Goal: Check status: Check status

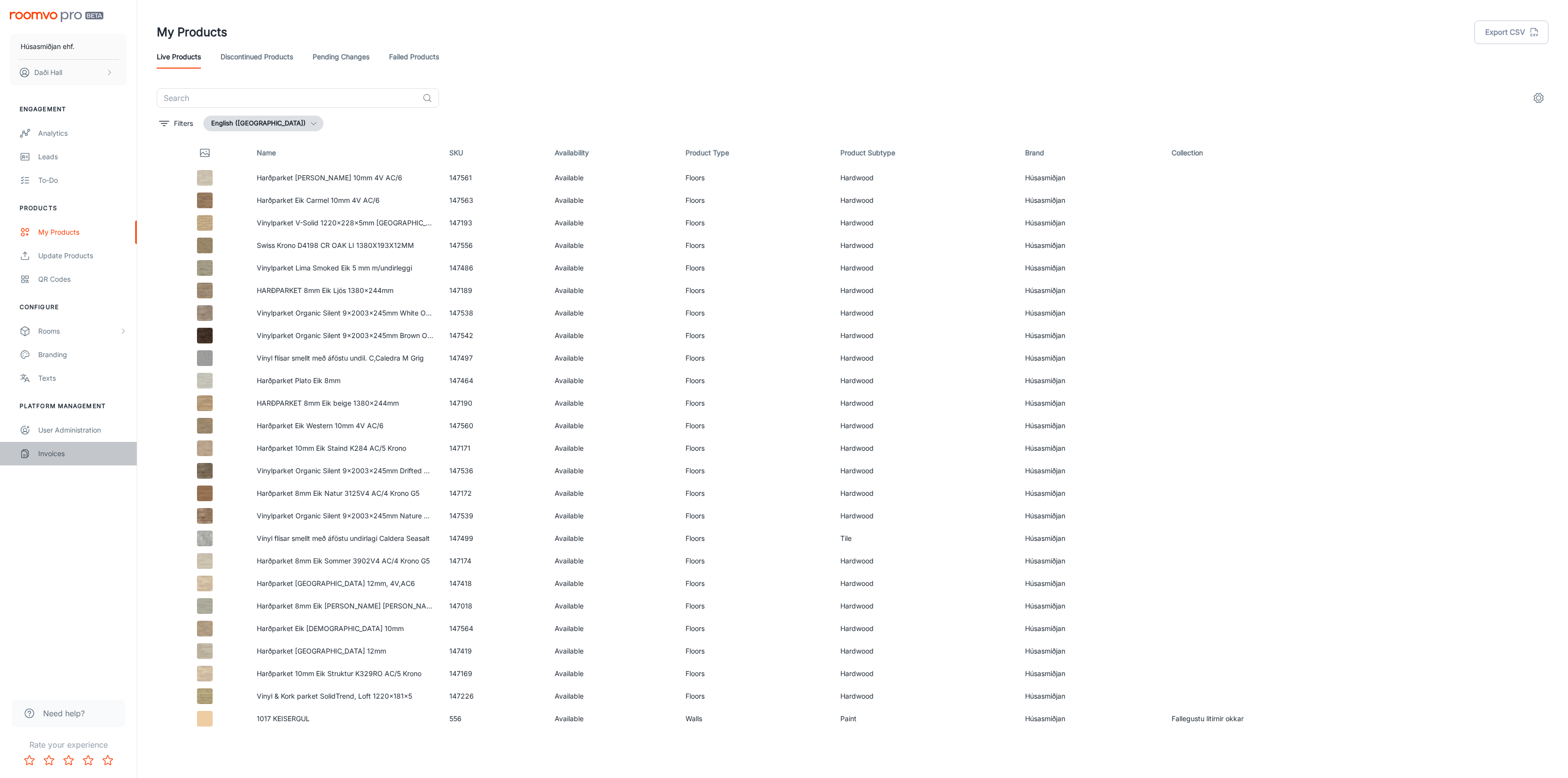
click at [60, 454] on div "Invoices" at bounding box center [82, 454] width 89 height 11
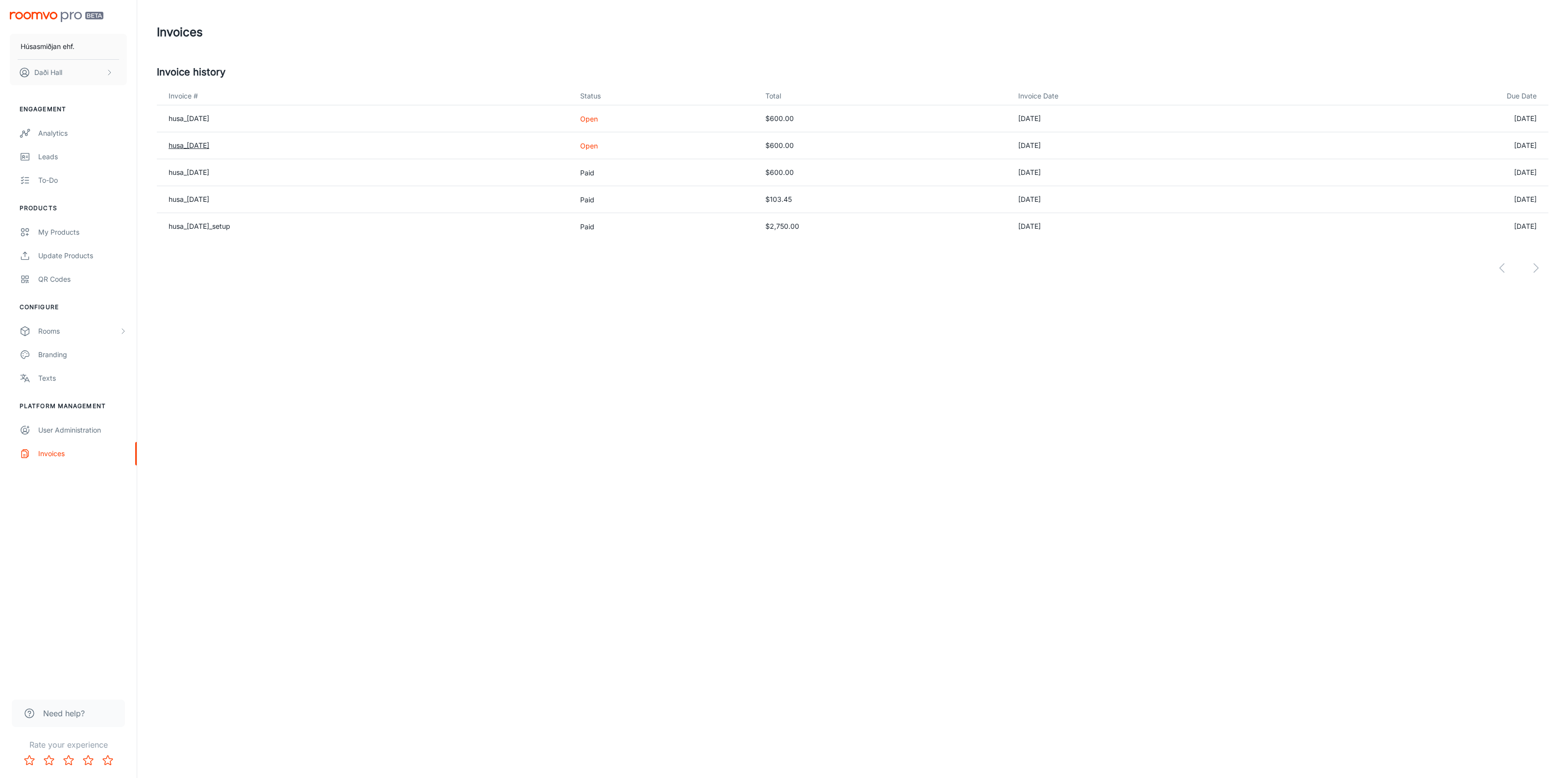
click at [209, 146] on link "husa_[DATE]" at bounding box center [189, 145] width 41 height 9
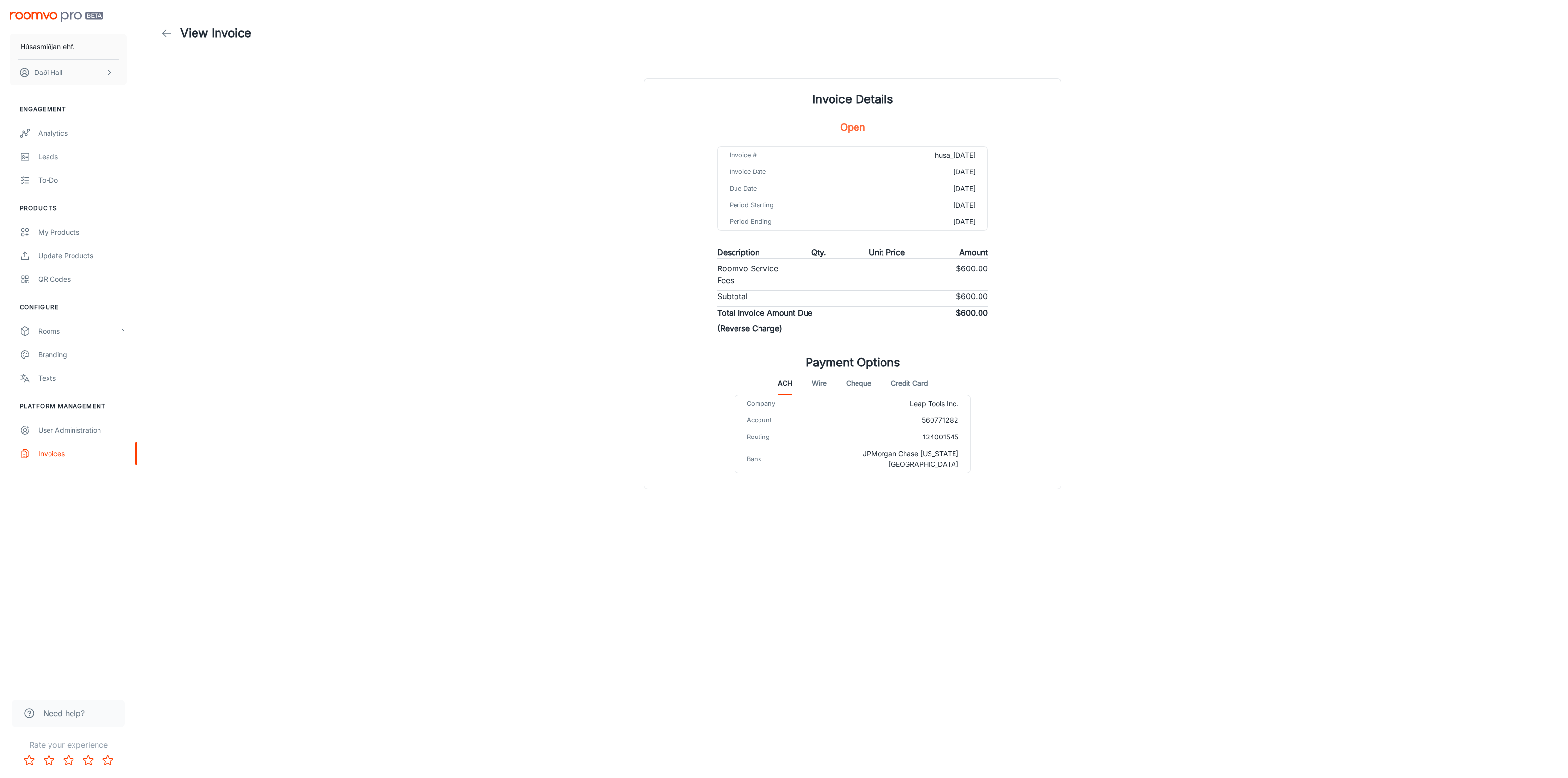
click at [817, 381] on button "Wire" at bounding box center [819, 383] width 15 height 24
click at [865, 383] on button "Cheque" at bounding box center [859, 383] width 25 height 24
click at [912, 384] on button "Credit Card" at bounding box center [910, 383] width 38 height 24
click at [864, 457] on button "Checkout" at bounding box center [864, 455] width 46 height 18
